Goal: Task Accomplishment & Management: Manage account settings

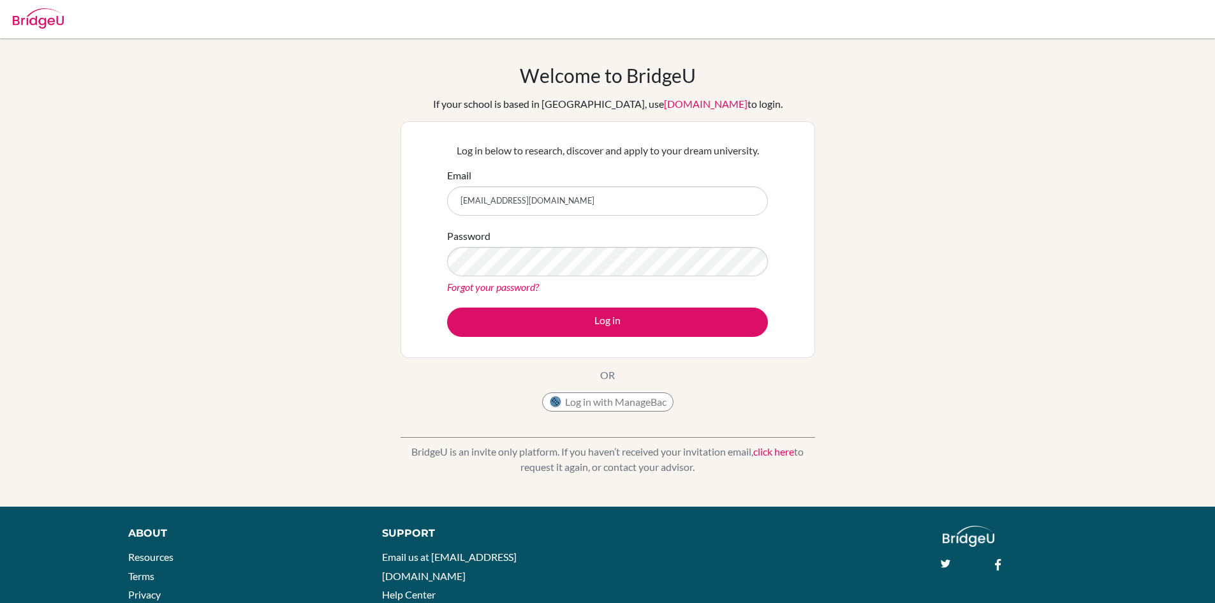
type input "[EMAIL_ADDRESS][DOMAIN_NAME]"
click at [447, 308] on button "Log in" at bounding box center [607, 322] width 321 height 29
click at [974, 24] on div at bounding box center [971, 17] width 13 height 15
drag, startPoint x: 552, startPoint y: 198, endPoint x: 404, endPoint y: 195, distance: 148.1
click at [404, 195] on div "Log in below to research, discover and apply to your dream university. Email [E…" at bounding box center [608, 239] width 415 height 237
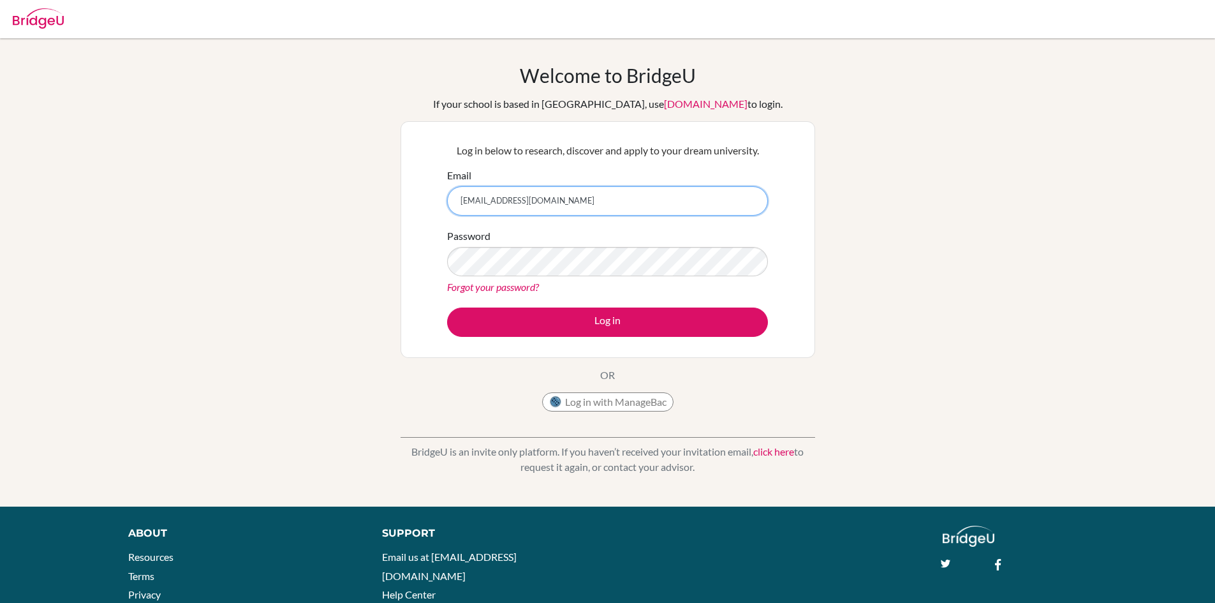
type input "[EMAIL_ADDRESS][DOMAIN_NAME]"
click at [447, 308] on button "Log in" at bounding box center [607, 322] width 321 height 29
